Goal: Information Seeking & Learning: Learn about a topic

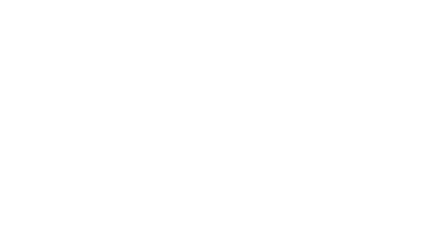
select select "Song"
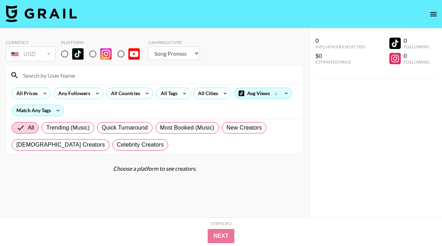
click at [70, 52] on input "radio" at bounding box center [64, 54] width 15 height 15
radio input "true"
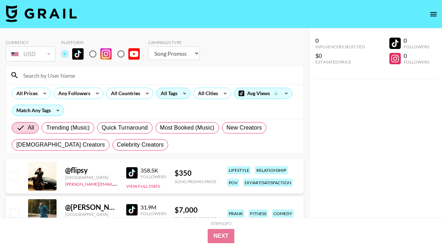
click at [180, 96] on icon at bounding box center [184, 93] width 11 height 11
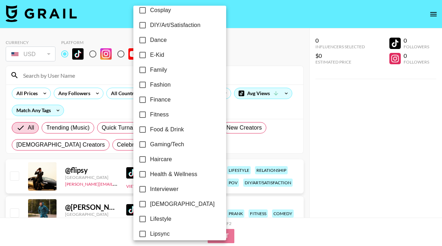
scroll to position [262, 0]
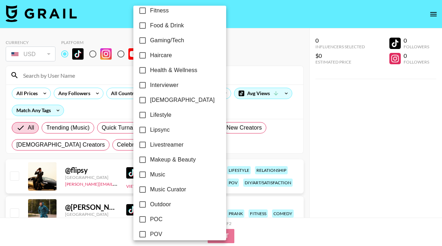
click at [161, 164] on label "Makeup & Beauty" at bounding box center [175, 160] width 80 height 15
click at [150, 164] on input "Makeup & Beauty" at bounding box center [142, 160] width 15 height 15
checkbox input "true"
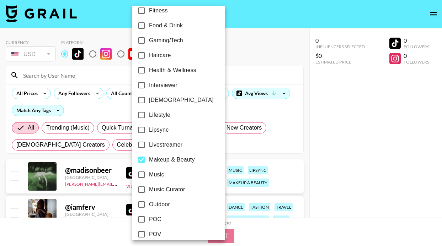
click at [270, 117] on div at bounding box center [221, 123] width 442 height 246
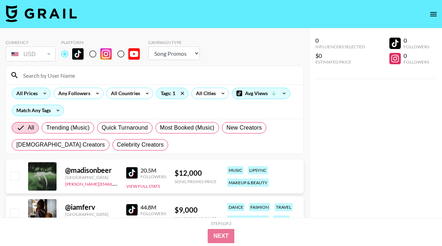
click at [44, 95] on icon at bounding box center [44, 93] width 11 height 11
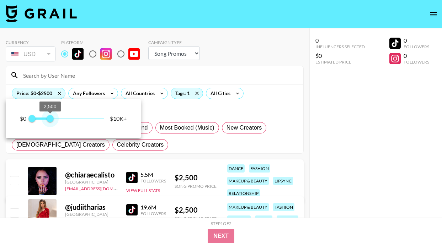
type input "2000"
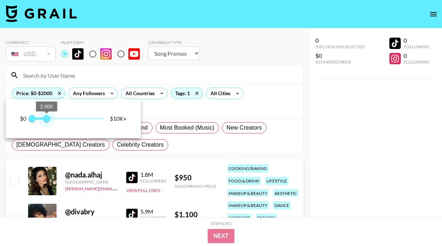
drag, startPoint x: 100, startPoint y: 119, endPoint x: 47, endPoint y: 118, distance: 53.3
click at [47, 118] on span "2,000" at bounding box center [46, 118] width 7 height 7
click at [223, 112] on div at bounding box center [221, 123] width 442 height 246
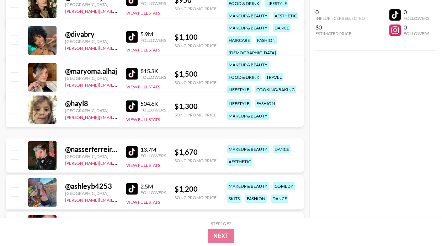
scroll to position [312, 0]
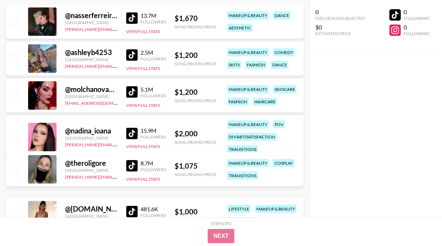
click at [134, 53] on img at bounding box center [131, 54] width 11 height 11
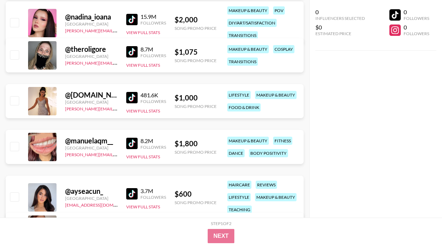
click at [129, 98] on img at bounding box center [131, 97] width 11 height 11
click at [132, 142] on img at bounding box center [131, 143] width 11 height 11
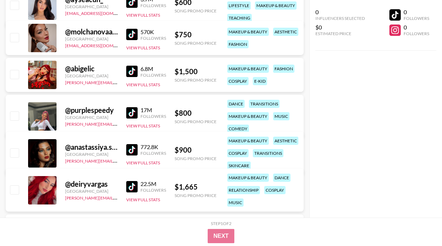
scroll to position [618, 0]
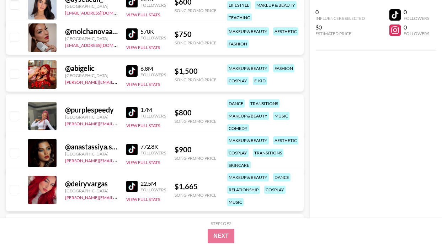
click at [134, 68] on img at bounding box center [131, 70] width 11 height 11
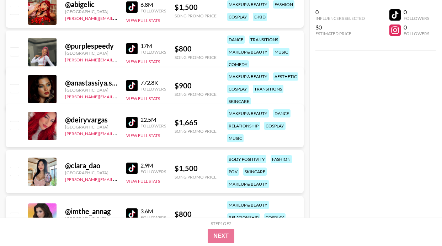
scroll to position [694, 0]
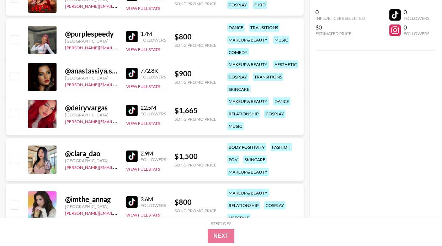
click at [127, 157] on img at bounding box center [131, 156] width 11 height 11
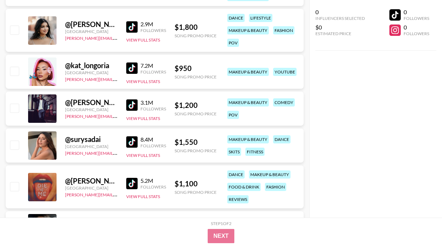
click at [129, 25] on img at bounding box center [131, 26] width 11 height 11
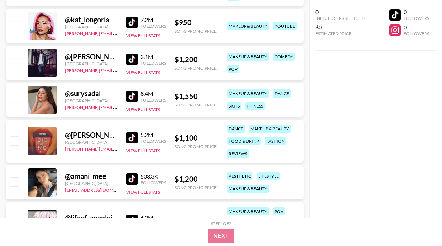
scroll to position [1083, 0]
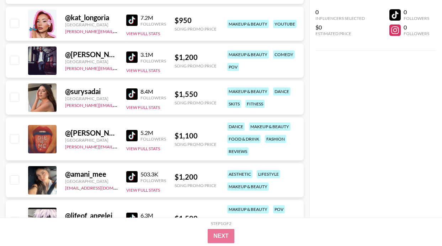
click at [132, 135] on img at bounding box center [131, 135] width 11 height 11
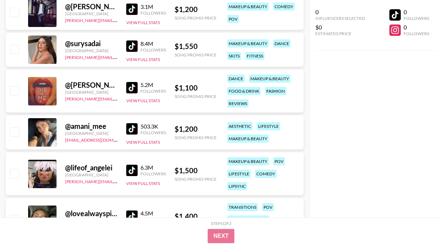
scroll to position [1139, 0]
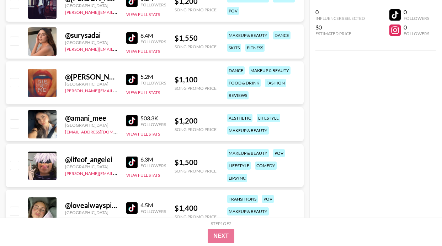
click at [132, 117] on img at bounding box center [131, 120] width 11 height 11
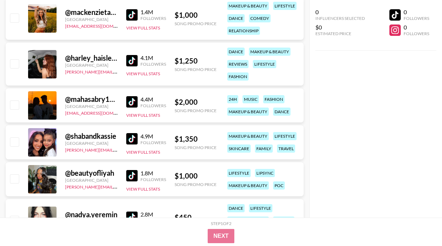
scroll to position [1389, 0]
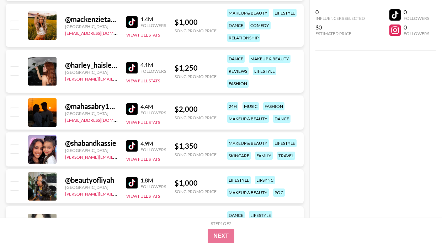
click at [132, 61] on div "4.1M Followers View Full Stats" at bounding box center [146, 71] width 40 height 25
click at [132, 64] on img at bounding box center [131, 67] width 11 height 11
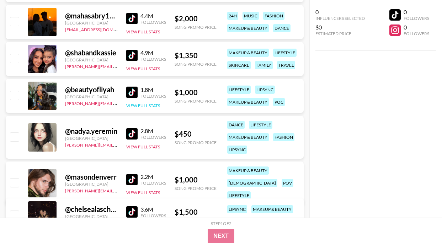
scroll to position [1488, 0]
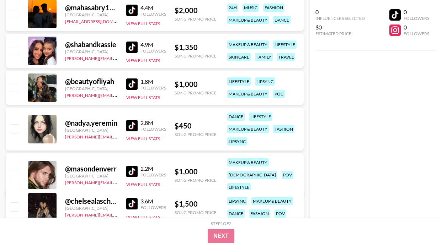
click at [129, 125] on img at bounding box center [131, 125] width 11 height 11
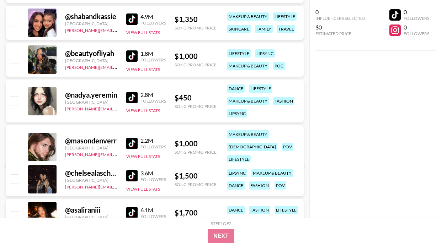
scroll to position [1525, 0]
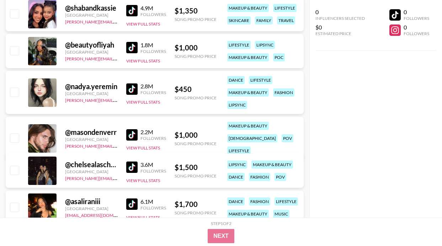
click at [130, 170] on img at bounding box center [131, 167] width 11 height 11
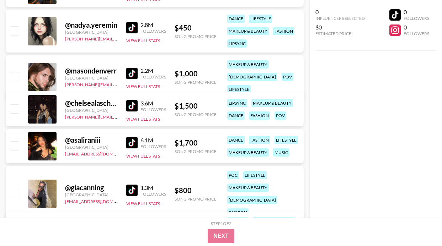
click at [129, 142] on img at bounding box center [131, 142] width 11 height 11
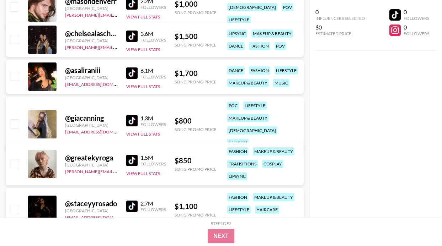
scroll to position [1666, 0]
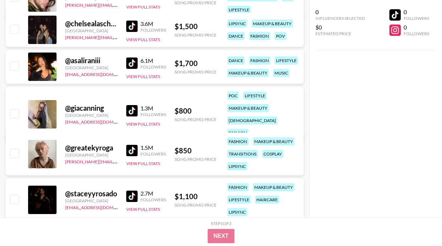
click at [133, 105] on img at bounding box center [131, 110] width 11 height 11
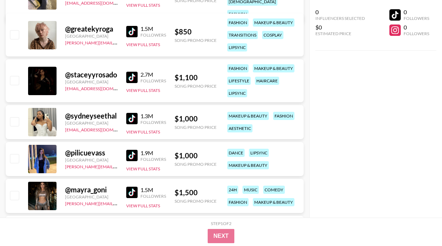
scroll to position [1795, 0]
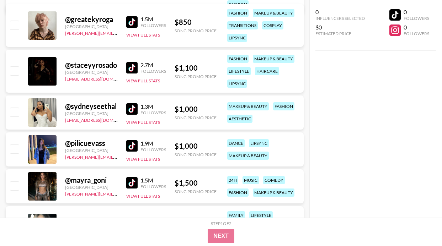
click at [133, 109] on img at bounding box center [131, 108] width 11 height 11
click at [133, 147] on img at bounding box center [131, 145] width 11 height 11
click at [134, 183] on img at bounding box center [131, 182] width 11 height 11
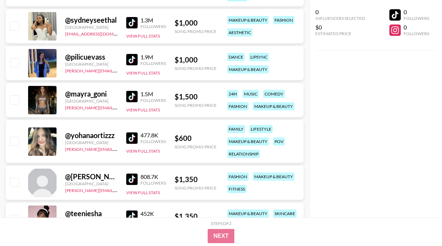
scroll to position [1881, 0]
click at [137, 138] on img at bounding box center [131, 137] width 11 height 11
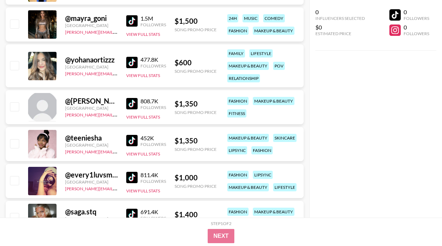
scroll to position [2013, 0]
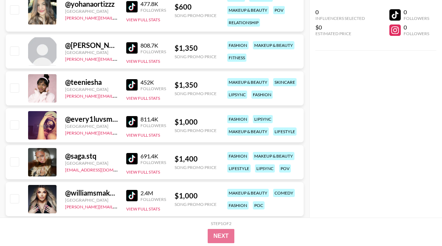
click at [127, 124] on img at bounding box center [131, 121] width 11 height 11
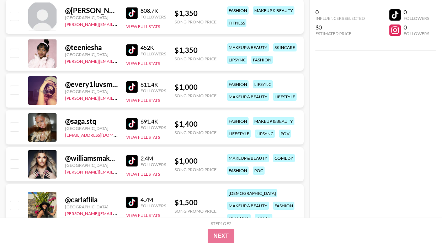
click at [125, 121] on div "@ saga.stq Sweden [EMAIL_ADDRESS][DOMAIN_NAME] 691.4K Followers View Full Stats…" at bounding box center [155, 128] width 298 height 34
click at [127, 127] on img at bounding box center [131, 123] width 11 height 11
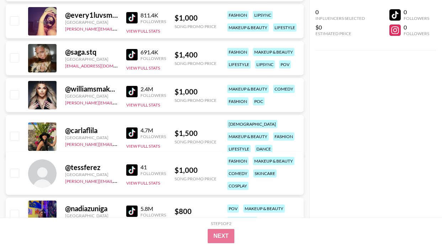
scroll to position [2127, 0]
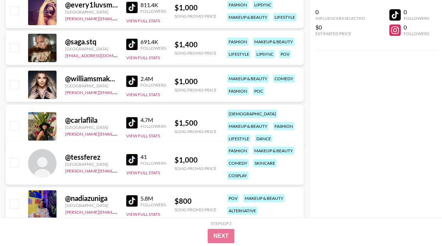
click at [140, 119] on div "4.7M" at bounding box center [153, 120] width 26 height 7
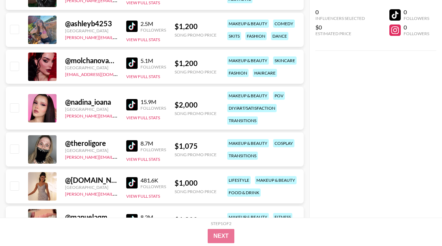
scroll to position [0, 0]
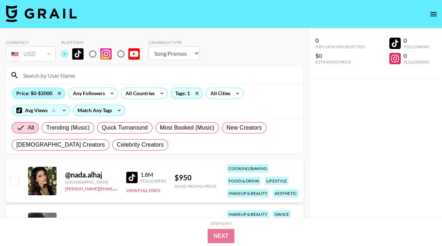
click at [37, 95] on div "Price: $0-$2000" at bounding box center [38, 93] width 53 height 11
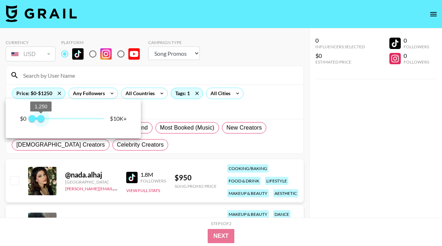
type input "1000"
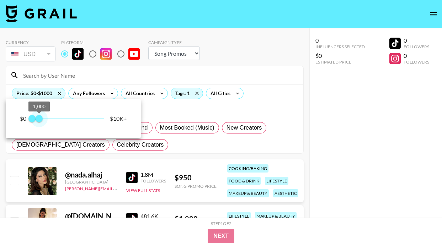
drag, startPoint x: 45, startPoint y: 119, endPoint x: 40, endPoint y: 119, distance: 5.0
click at [40, 119] on span "1,000" at bounding box center [39, 118] width 7 height 7
click at [39, 119] on span "1,000" at bounding box center [39, 118] width 7 height 7
click at [219, 146] on div at bounding box center [221, 123] width 442 height 246
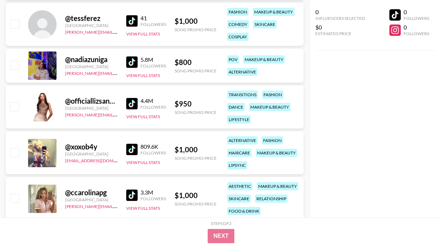
scroll to position [982, 0]
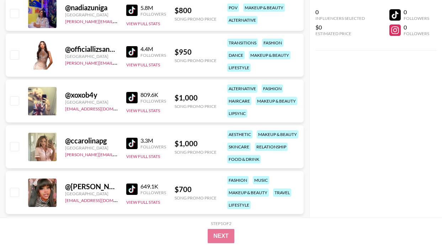
click at [134, 96] on img at bounding box center [131, 97] width 11 height 11
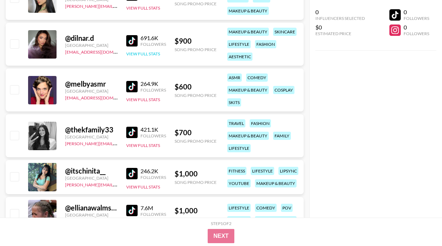
scroll to position [1269, 0]
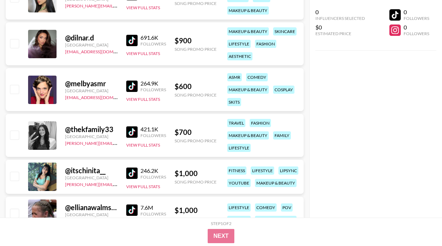
click at [127, 39] on img at bounding box center [131, 40] width 11 height 11
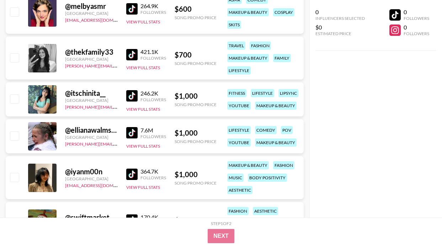
scroll to position [1347, 0]
click at [130, 175] on img at bounding box center [131, 174] width 11 height 11
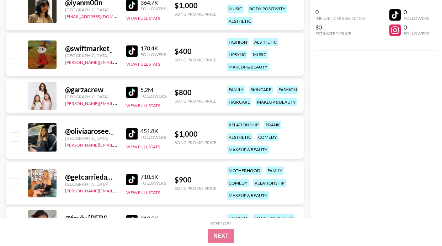
scroll to position [1518, 0]
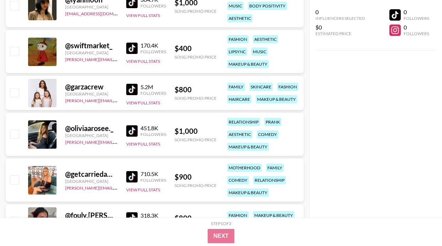
click at [130, 130] on img at bounding box center [131, 130] width 11 height 11
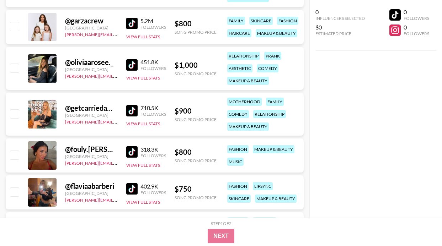
scroll to position [1585, 0]
click at [128, 149] on img at bounding box center [131, 151] width 11 height 11
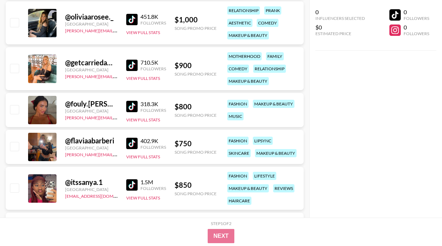
click at [131, 146] on img at bounding box center [131, 143] width 11 height 11
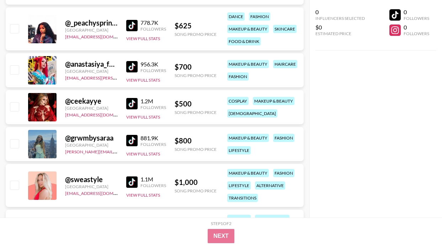
scroll to position [1882, 0]
click at [133, 137] on img at bounding box center [131, 140] width 11 height 11
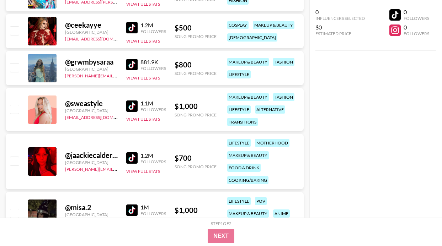
scroll to position [2026, 0]
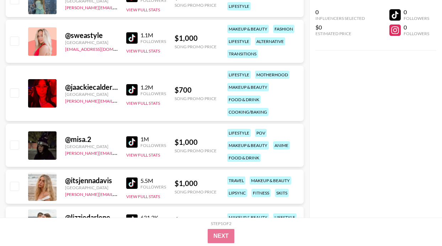
click at [132, 89] on img at bounding box center [131, 89] width 11 height 11
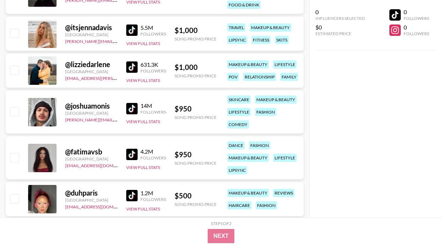
scroll to position [2185, 0]
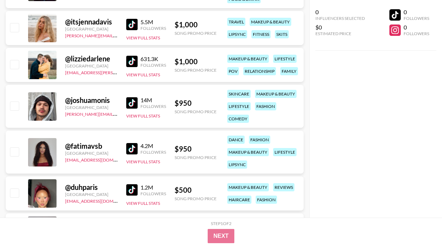
click at [130, 150] on img at bounding box center [131, 148] width 11 height 11
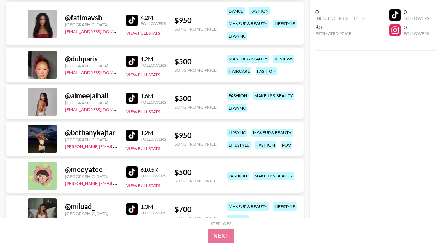
scroll to position [2335, 0]
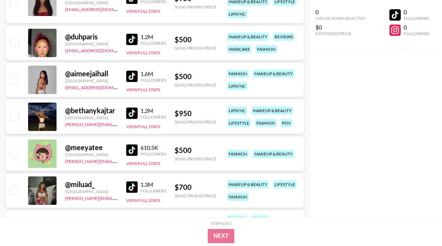
click at [127, 78] on img at bounding box center [131, 76] width 11 height 11
click at [134, 83] on div "1.6M Followers View Full Stats" at bounding box center [146, 80] width 40 height 25
click at [133, 76] on img at bounding box center [131, 76] width 11 height 11
click at [130, 152] on img at bounding box center [131, 150] width 11 height 11
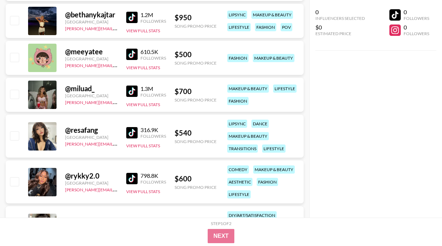
scroll to position [2432, 0]
click at [136, 88] on img at bounding box center [131, 90] width 11 height 11
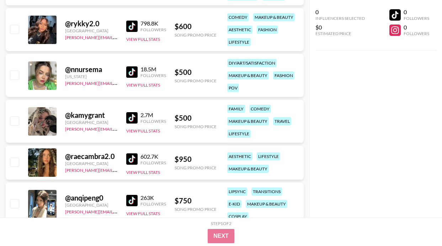
scroll to position [2617, 0]
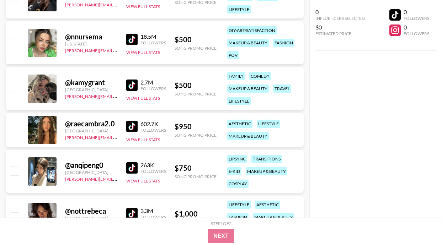
click at [128, 125] on img at bounding box center [131, 126] width 11 height 11
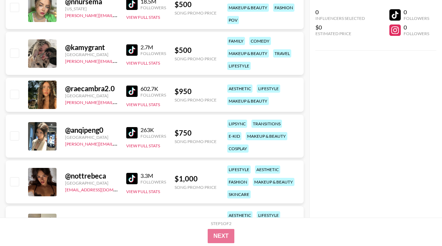
scroll to position [2658, 0]
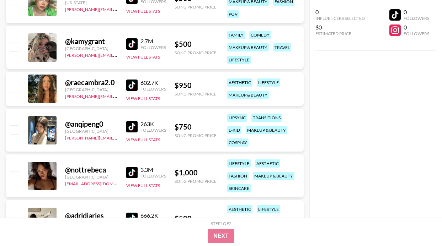
click at [134, 122] on img at bounding box center [131, 126] width 11 height 11
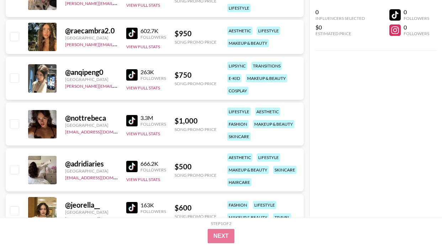
scroll to position [2717, 0]
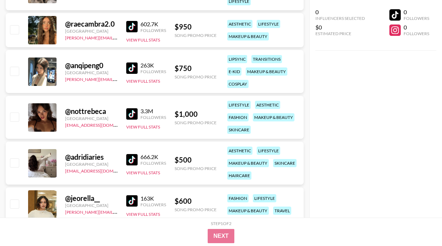
click at [132, 114] on img at bounding box center [131, 113] width 11 height 11
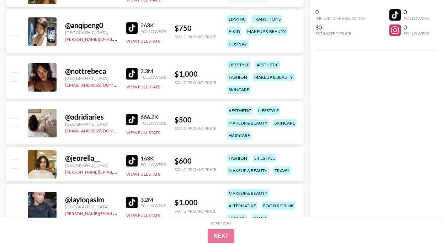
scroll to position [2797, 0]
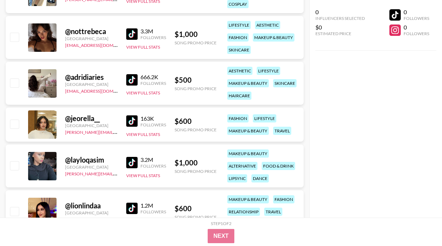
click at [139, 122] on link at bounding box center [133, 121] width 14 height 11
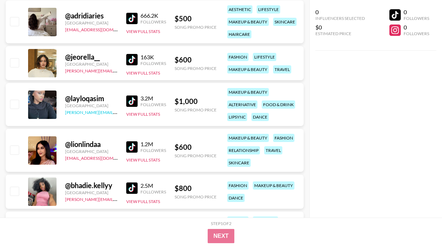
scroll to position [2858, 0]
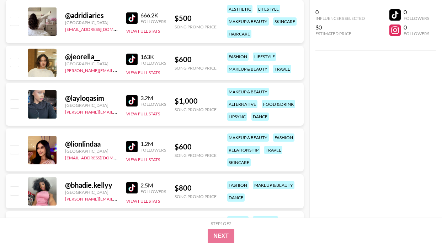
click at [135, 102] on img at bounding box center [131, 100] width 11 height 11
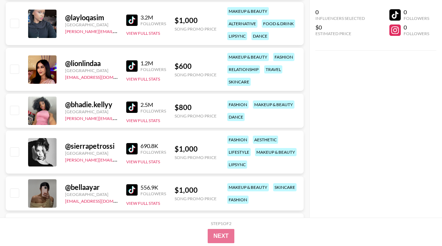
scroll to position [2959, 0]
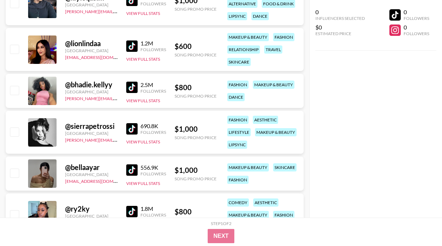
click at [129, 124] on img at bounding box center [131, 128] width 11 height 11
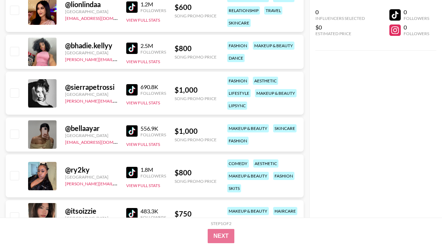
click at [137, 134] on img at bounding box center [131, 130] width 11 height 11
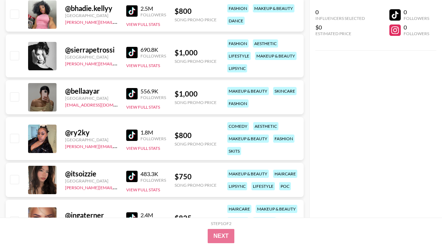
scroll to position [3089, 0]
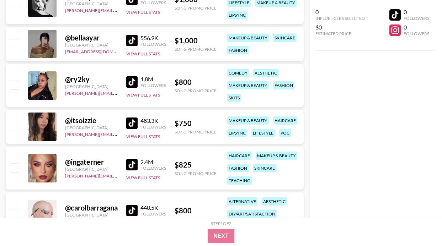
click at [133, 120] on img at bounding box center [131, 123] width 11 height 11
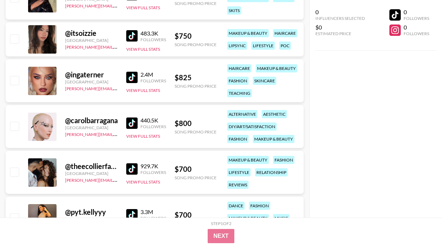
scroll to position [3179, 0]
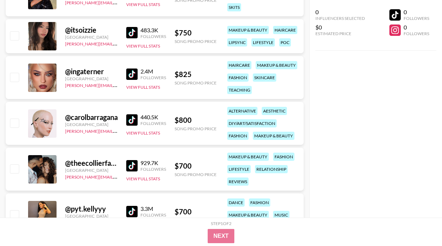
click at [135, 78] on img at bounding box center [131, 74] width 11 height 11
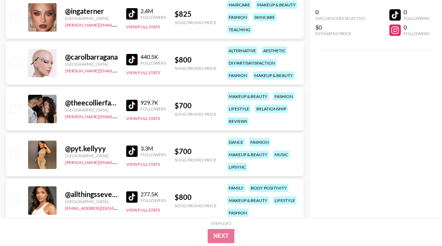
scroll to position [3364, 0]
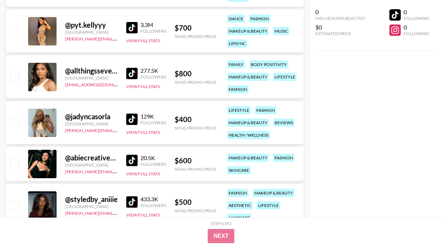
click at [135, 118] on img at bounding box center [131, 119] width 11 height 11
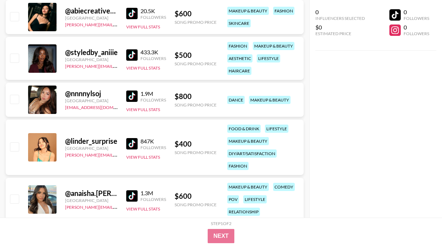
scroll to position [3544, 0]
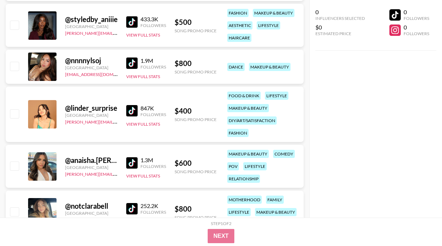
click at [131, 64] on img at bounding box center [131, 63] width 11 height 11
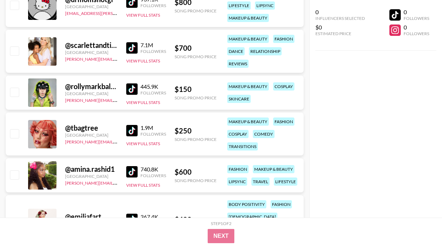
scroll to position [3837, 0]
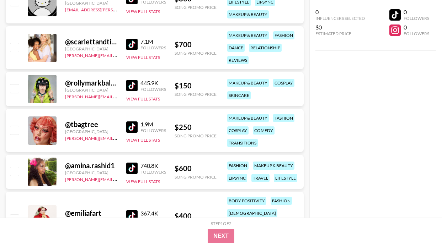
click at [138, 125] on link at bounding box center [133, 127] width 14 height 11
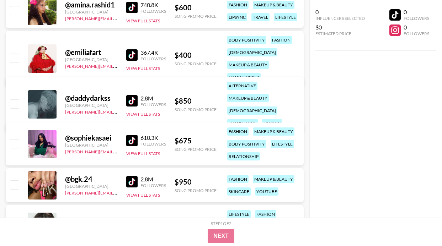
scroll to position [4033, 0]
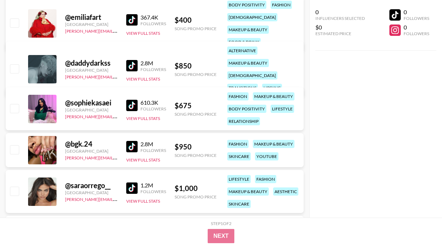
click at [133, 103] on img at bounding box center [131, 105] width 11 height 11
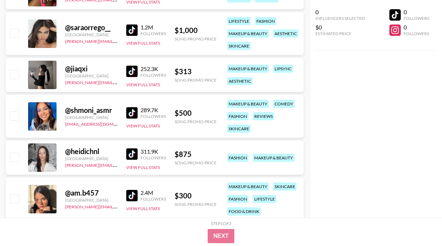
scroll to position [4192, 0]
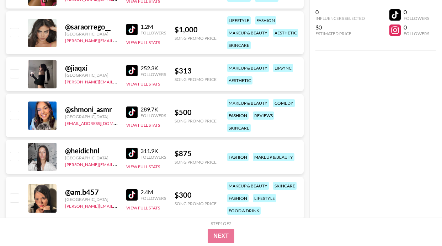
click at [132, 70] on img at bounding box center [131, 70] width 11 height 11
click at [128, 71] on img at bounding box center [131, 70] width 11 height 11
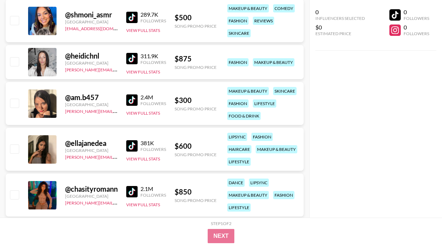
scroll to position [4296, 0]
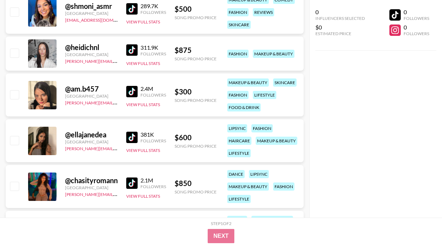
click at [129, 139] on img at bounding box center [131, 137] width 11 height 11
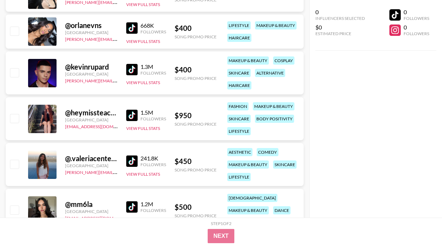
scroll to position [4744, 0]
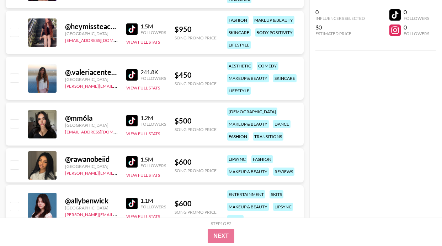
click at [133, 122] on img at bounding box center [131, 120] width 11 height 11
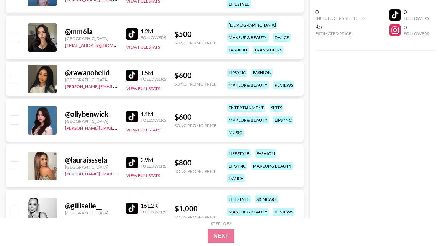
scroll to position [4839, 0]
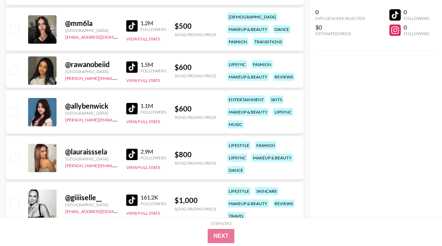
click at [135, 63] on img at bounding box center [131, 67] width 11 height 11
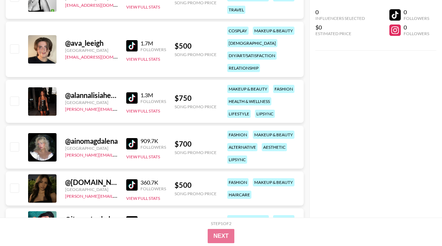
scroll to position [5054, 0]
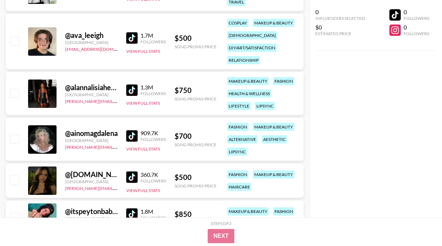
click at [132, 91] on img at bounding box center [131, 90] width 11 height 11
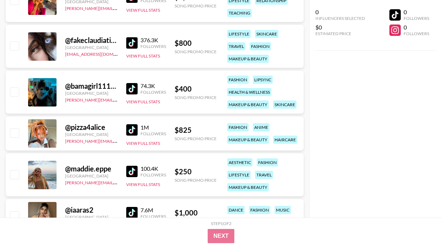
scroll to position [5384, 0]
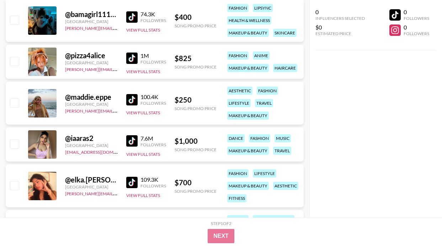
click at [130, 97] on img at bounding box center [131, 99] width 11 height 11
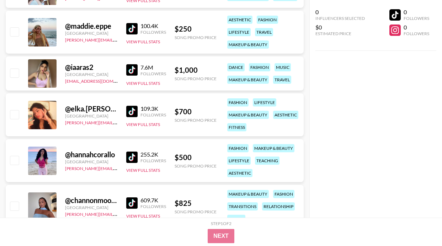
click at [127, 115] on img at bounding box center [131, 111] width 11 height 11
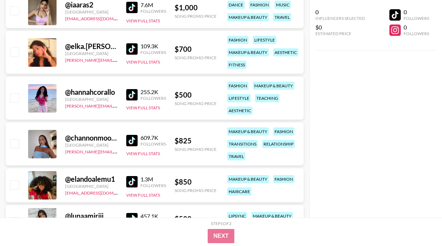
click at [130, 140] on img at bounding box center [131, 140] width 11 height 11
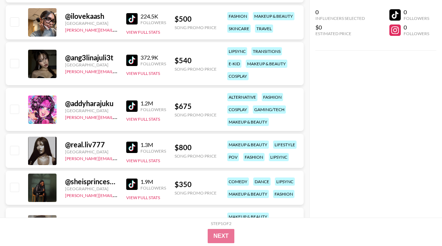
scroll to position [5801, 0]
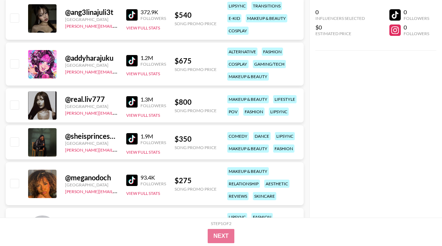
click at [131, 99] on img at bounding box center [131, 101] width 11 height 11
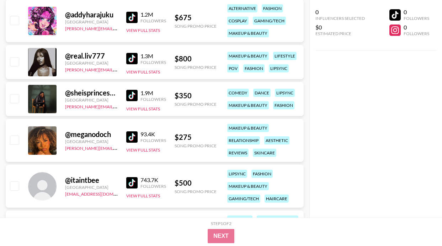
scroll to position [5852, 0]
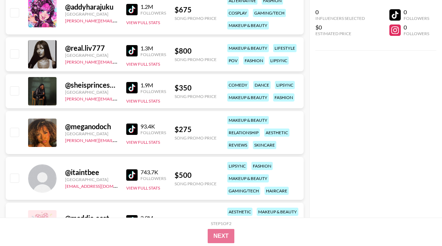
click at [132, 127] on img at bounding box center [131, 129] width 11 height 11
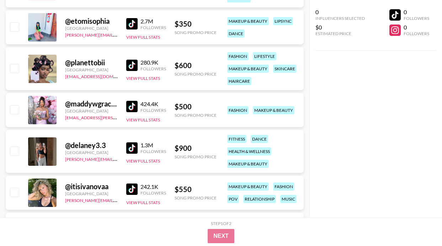
scroll to position [6098, 0]
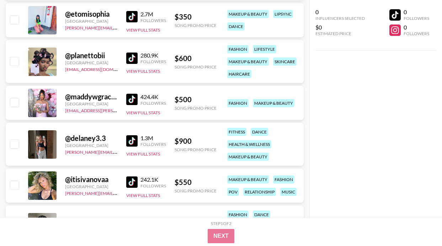
click at [134, 143] on img at bounding box center [131, 140] width 11 height 11
click at [134, 62] on img at bounding box center [131, 58] width 11 height 11
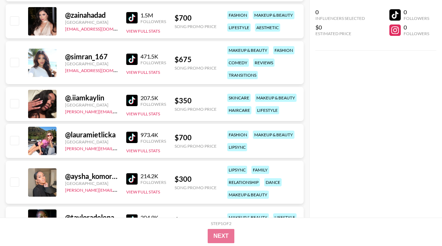
scroll to position [6483, 0]
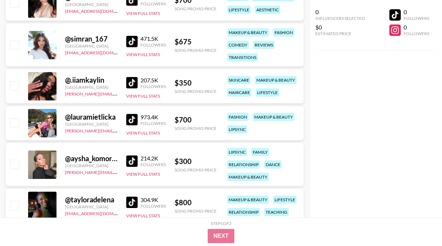
click at [126, 117] on img at bounding box center [131, 119] width 11 height 11
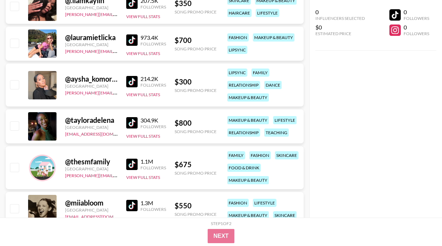
scroll to position [6563, 0]
click at [129, 124] on img at bounding box center [131, 122] width 11 height 11
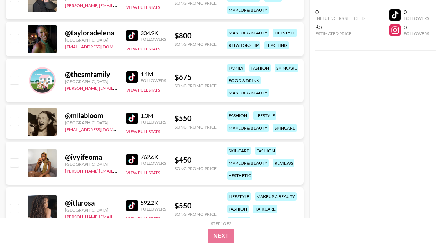
scroll to position [6651, 0]
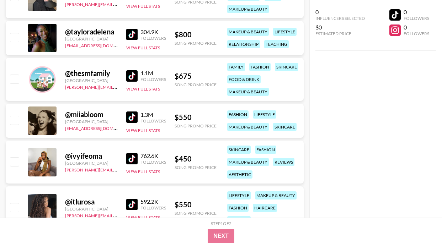
click at [133, 114] on img at bounding box center [131, 117] width 11 height 11
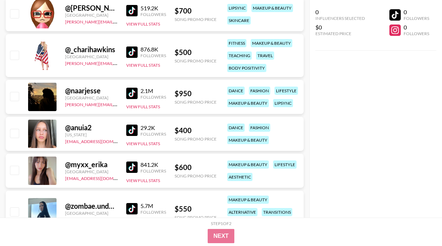
scroll to position [6887, 0]
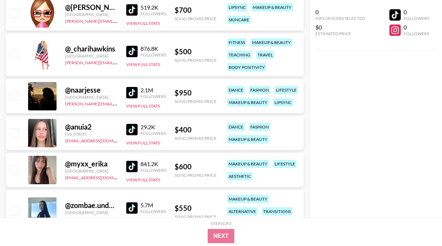
click at [136, 129] on img at bounding box center [131, 129] width 11 height 11
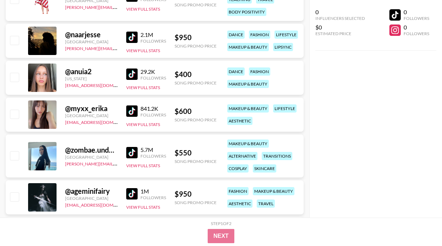
scroll to position [7014, 0]
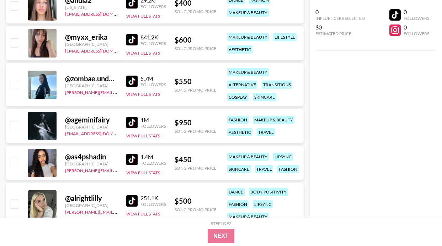
click at [131, 82] on img at bounding box center [131, 81] width 11 height 11
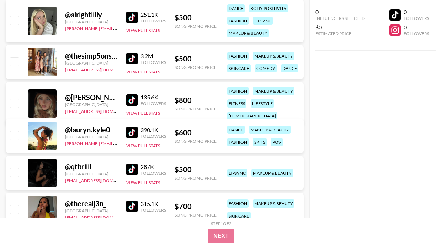
scroll to position [7209, 0]
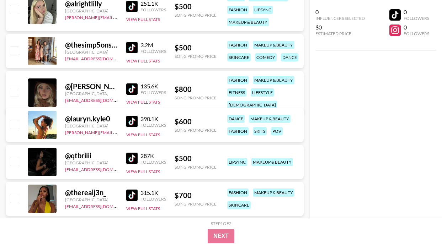
click at [133, 120] on img at bounding box center [131, 121] width 11 height 11
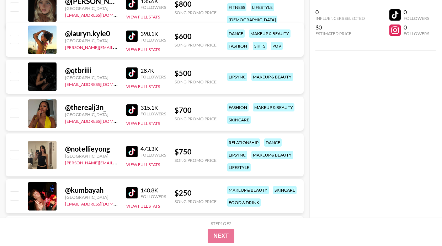
click at [132, 151] on img at bounding box center [131, 151] width 11 height 11
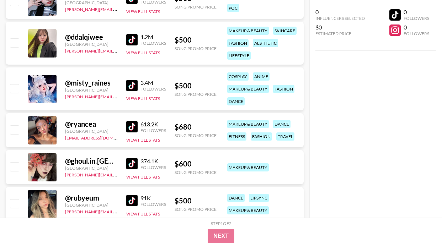
scroll to position [7609, 0]
click at [129, 123] on img at bounding box center [131, 126] width 11 height 11
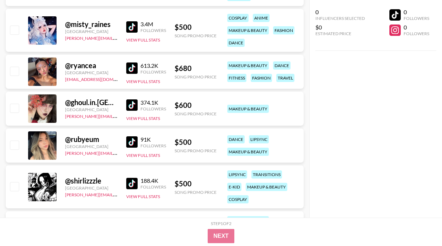
scroll to position [7693, 0]
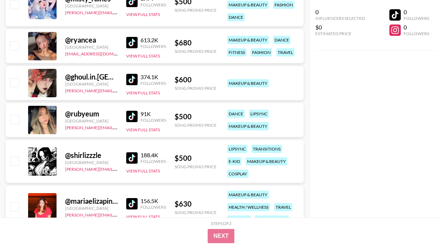
click at [133, 116] on img at bounding box center [131, 116] width 11 height 11
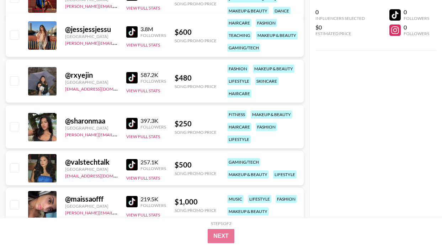
scroll to position [7949, 0]
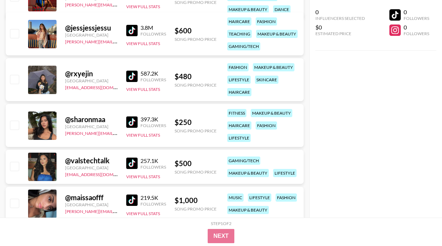
click at [125, 123] on div "@ sharonmaa Sweden [PERSON_NAME][EMAIL_ADDRESS][PERSON_NAME][DOMAIN_NAME] 397.3…" at bounding box center [155, 125] width 298 height 43
click at [134, 125] on img at bounding box center [131, 122] width 11 height 11
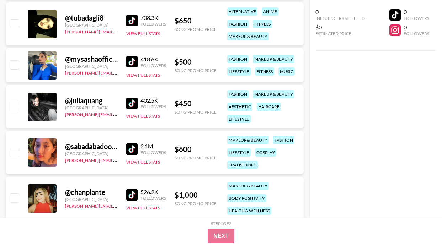
scroll to position [8644, 0]
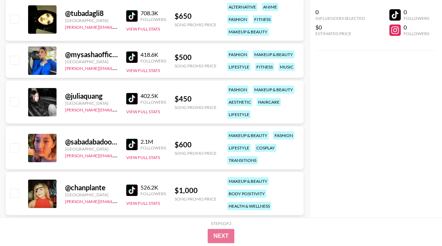
click at [138, 144] on link at bounding box center [133, 144] width 14 height 11
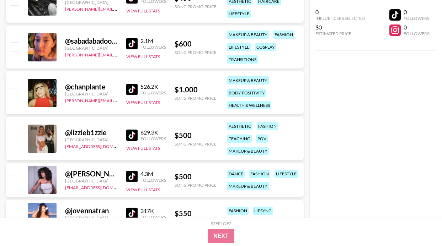
scroll to position [8845, 0]
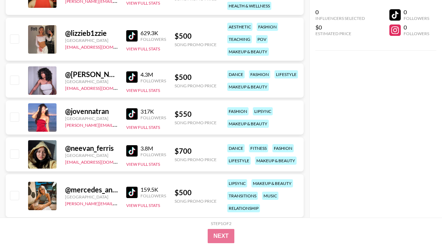
click at [130, 113] on img at bounding box center [131, 113] width 11 height 11
click at [131, 35] on img at bounding box center [131, 35] width 11 height 11
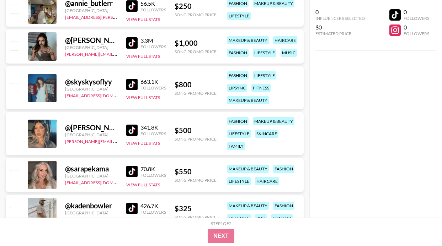
scroll to position [9284, 0]
click at [130, 128] on img at bounding box center [131, 129] width 11 height 11
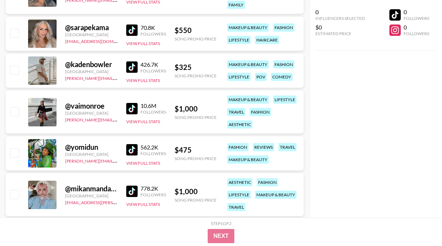
scroll to position [9423, 0]
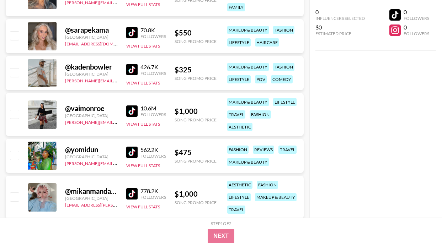
click at [128, 30] on img at bounding box center [131, 32] width 11 height 11
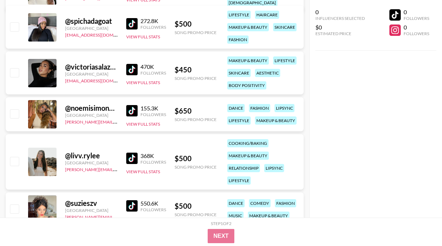
scroll to position [9720, 0]
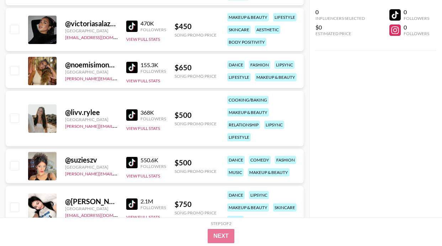
click at [134, 115] on img at bounding box center [131, 115] width 11 height 11
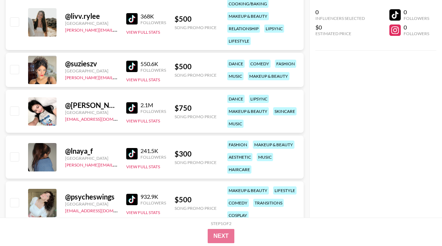
scroll to position [9820, 0]
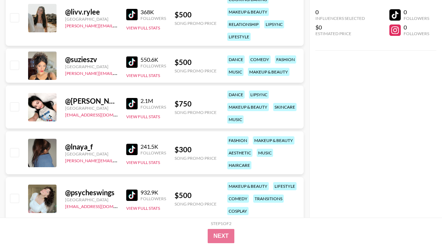
click at [133, 64] on img at bounding box center [131, 62] width 11 height 11
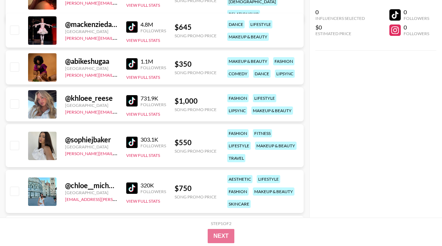
scroll to position [10266, 0]
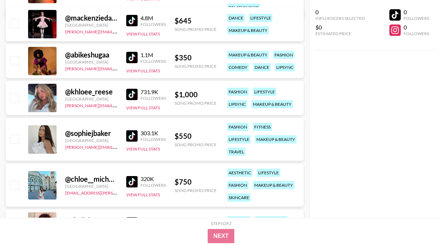
click at [133, 94] on img at bounding box center [131, 94] width 11 height 11
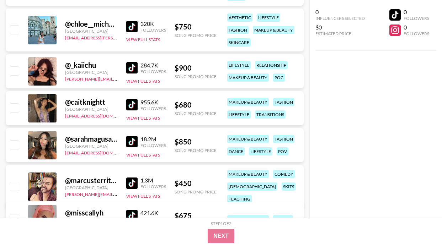
scroll to position [10526, 0]
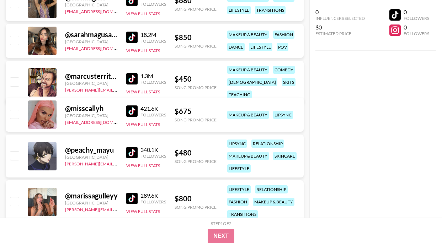
click at [129, 39] on img at bounding box center [131, 37] width 11 height 11
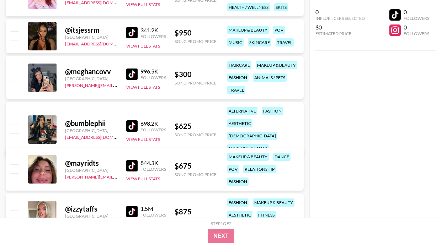
click at [130, 36] on img at bounding box center [131, 32] width 11 height 11
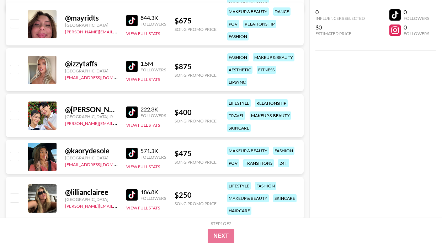
scroll to position [11031, 0]
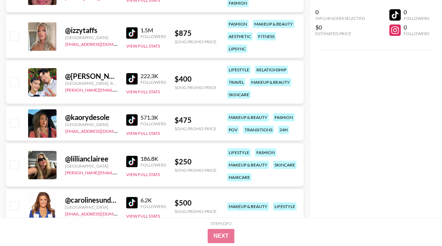
click at [131, 29] on img at bounding box center [131, 32] width 11 height 11
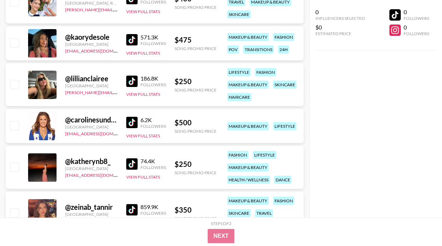
scroll to position [11112, 0]
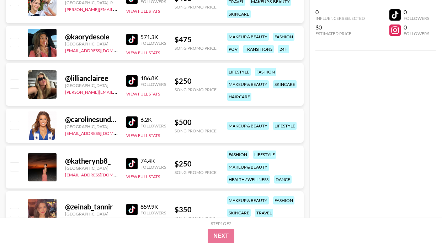
click at [128, 161] on img at bounding box center [131, 163] width 11 height 11
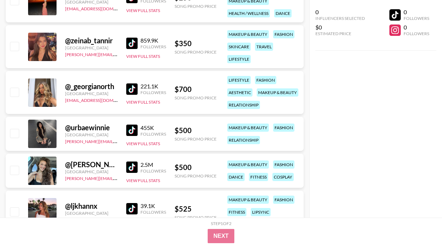
scroll to position [11271, 0]
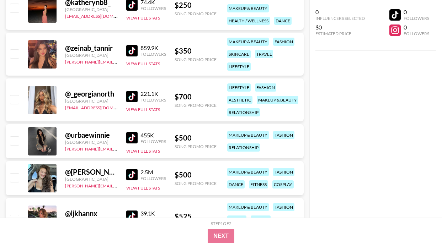
click at [133, 5] on img at bounding box center [131, 4] width 11 height 11
click at [124, 96] on div "@ _georgianorth [GEOGRAPHIC_DATA] [EMAIL_ADDRESS][DOMAIN_NAME] 221.1K Followers…" at bounding box center [155, 100] width 298 height 43
click at [128, 96] on img at bounding box center [131, 96] width 11 height 11
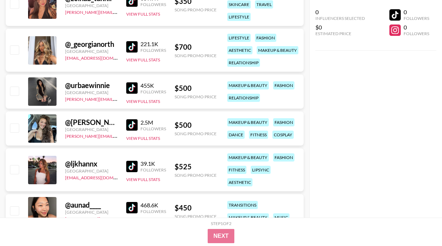
click at [134, 87] on img at bounding box center [131, 87] width 11 height 11
click at [132, 127] on img at bounding box center [131, 124] width 11 height 11
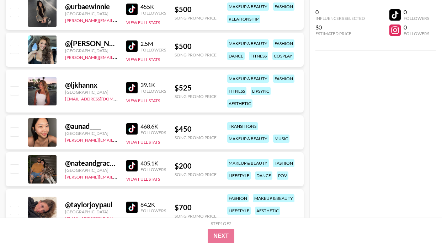
scroll to position [11405, 0]
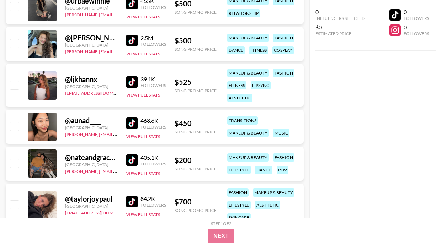
click at [133, 84] on img at bounding box center [131, 81] width 11 height 11
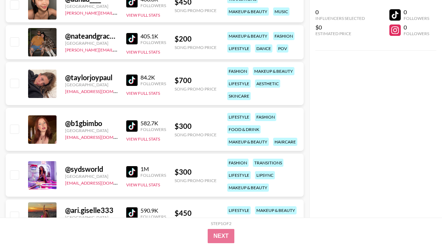
scroll to position [11584, 0]
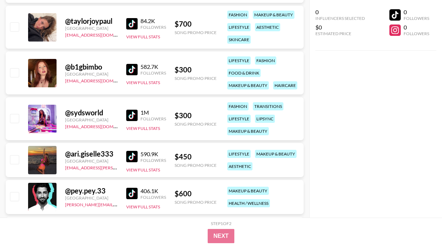
click at [127, 21] on img at bounding box center [131, 23] width 11 height 11
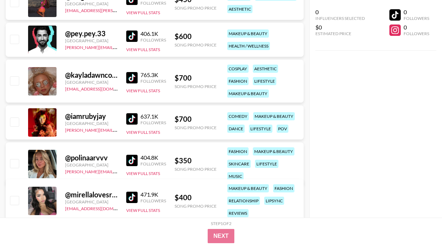
scroll to position [11819, 0]
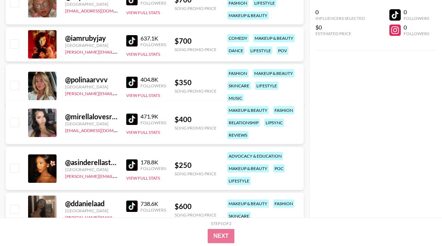
click at [131, 122] on img at bounding box center [131, 119] width 11 height 11
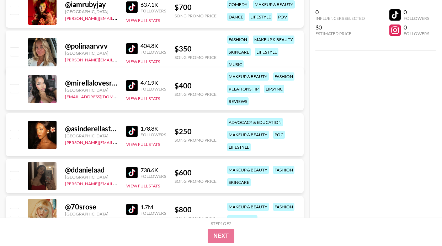
scroll to position [11855, 0]
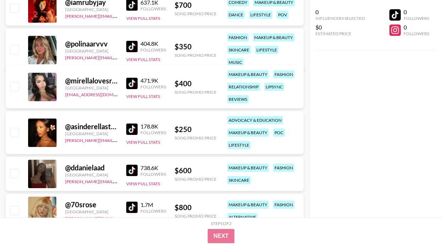
click at [132, 126] on img at bounding box center [131, 129] width 11 height 11
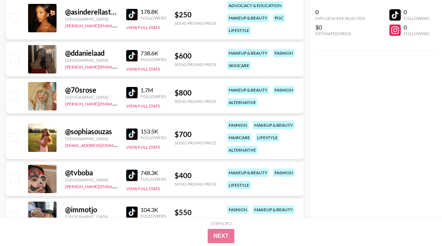
click at [132, 136] on img at bounding box center [131, 134] width 11 height 11
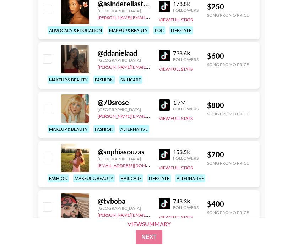
scroll to position [12249, 0]
